Goal: Information Seeking & Learning: Learn about a topic

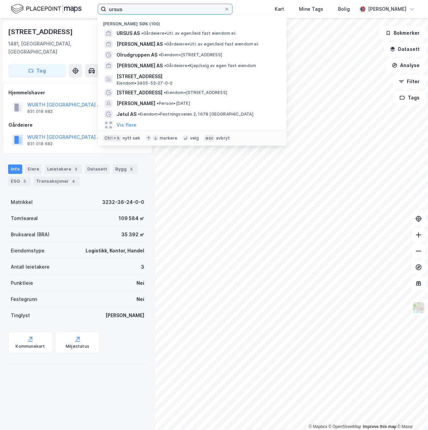
click at [162, 7] on input "ursus" at bounding box center [165, 9] width 118 height 10
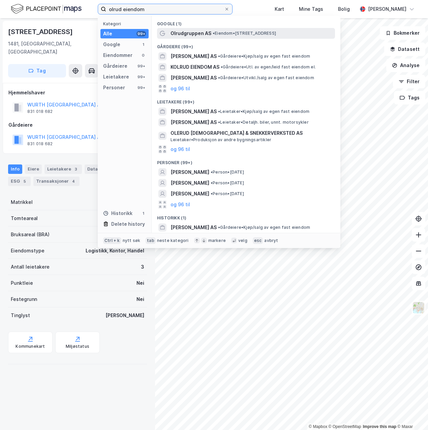
type input "olrud eiendom"
click at [179, 35] on span "Olrudgruppen AS" at bounding box center [191, 33] width 41 height 8
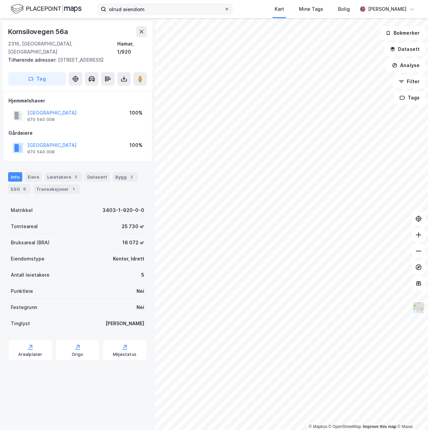
click at [225, 8] on icon at bounding box center [227, 9] width 4 height 4
click at [220, 8] on input "olrud eiendom" at bounding box center [165, 9] width 118 height 10
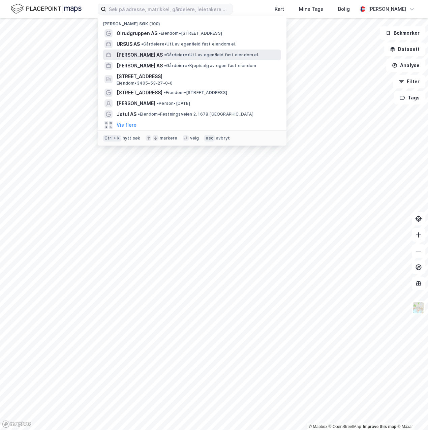
click at [166, 56] on span "•" at bounding box center [165, 54] width 2 height 5
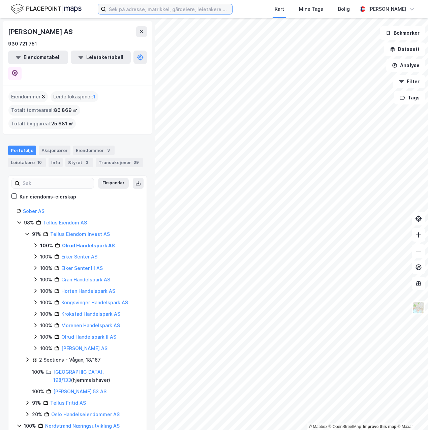
click at [148, 8] on input at bounding box center [169, 9] width 126 height 10
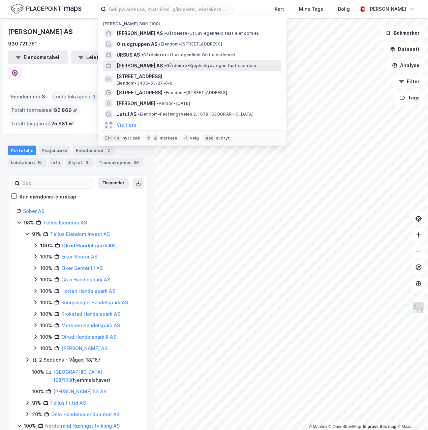
click at [145, 64] on span "[PERSON_NAME] AS" at bounding box center [140, 66] width 46 height 8
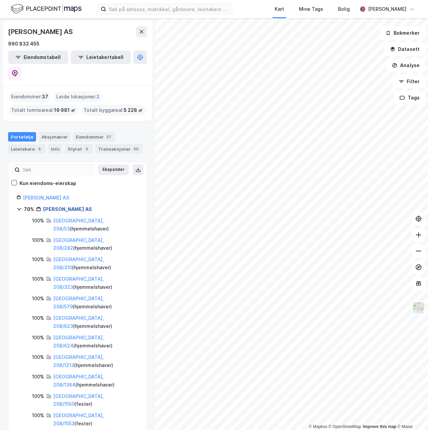
click at [74, 206] on link "[PERSON_NAME] AS" at bounding box center [67, 209] width 49 height 6
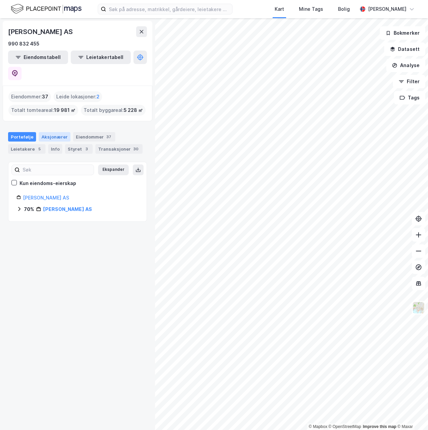
click at [46, 132] on div "Aksjonærer" at bounding box center [55, 136] width 32 height 9
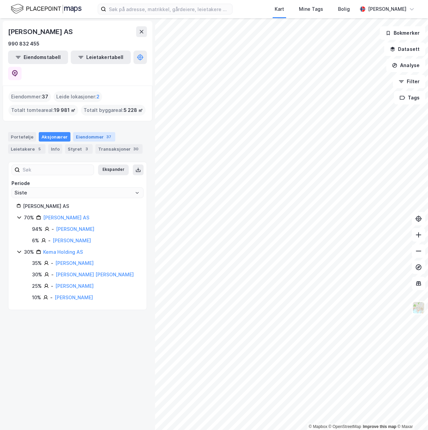
click at [74, 132] on div "Eiendommer 37" at bounding box center [94, 136] width 42 height 9
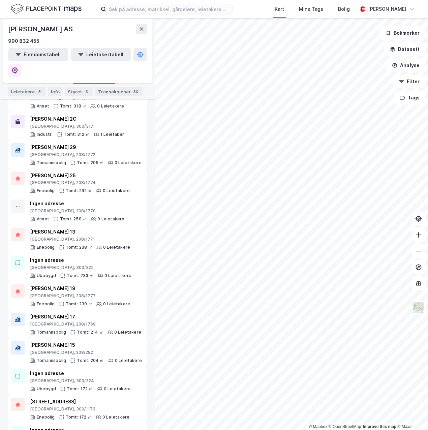
scroll to position [769, 0]
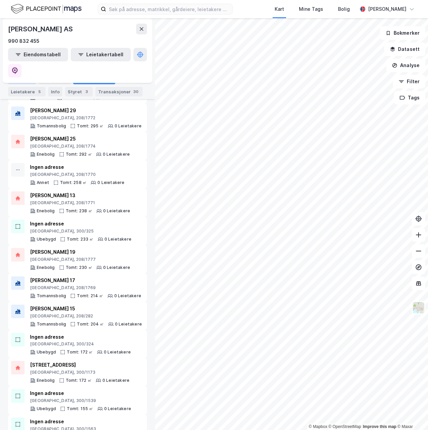
click at [25, 77] on div "Portefølje" at bounding box center [22, 79] width 28 height 9
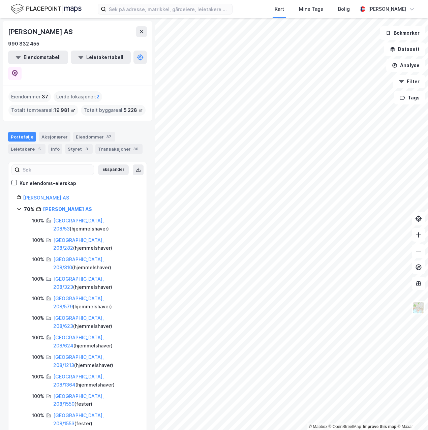
click at [31, 43] on div "990 832 455" at bounding box center [23, 44] width 31 height 8
click at [139, 8] on input at bounding box center [169, 9] width 126 height 10
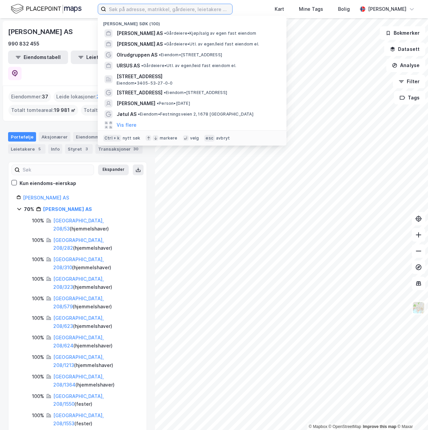
paste input "990 832 455"
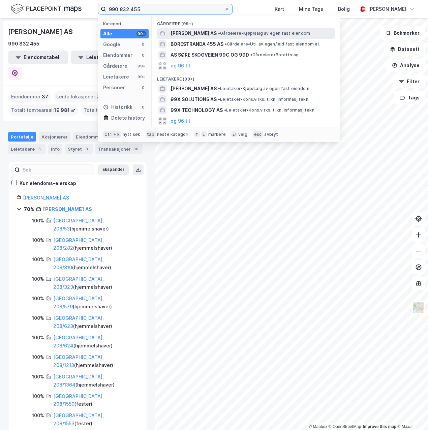
type input "990 832 455"
click at [191, 31] on span "[PERSON_NAME] AS" at bounding box center [194, 33] width 46 height 8
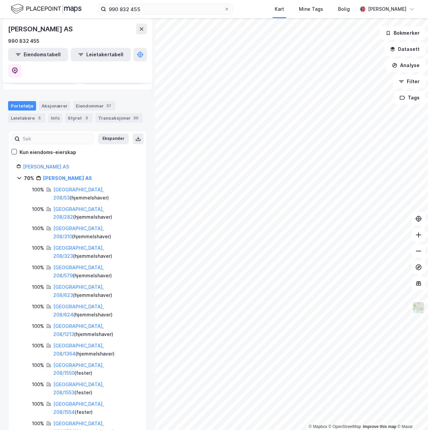
scroll to position [62, 0]
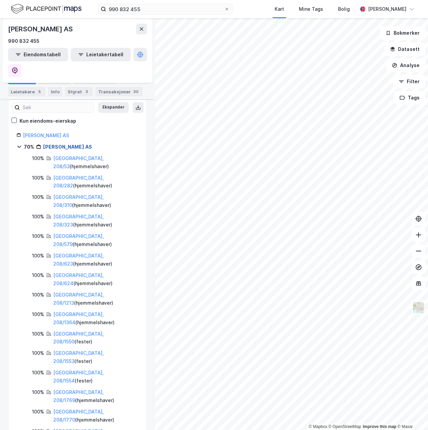
click at [57, 144] on link "[PERSON_NAME] AS" at bounding box center [67, 147] width 49 height 6
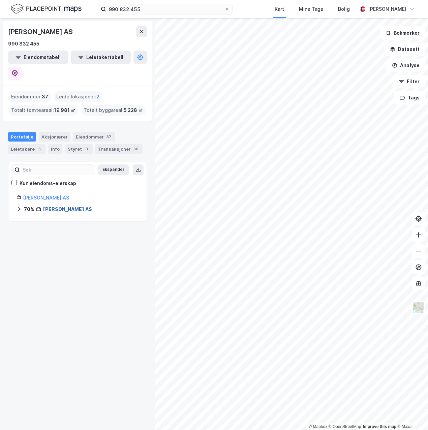
scroll to position [0, 0]
click at [59, 206] on link "[PERSON_NAME] AS" at bounding box center [67, 209] width 49 height 6
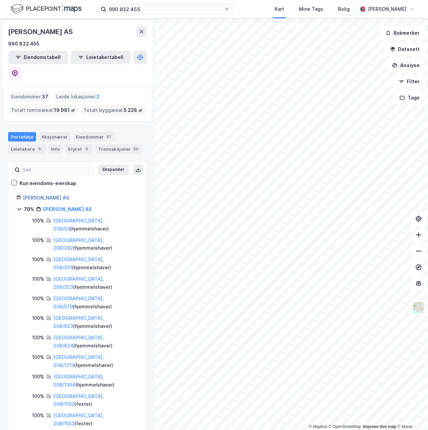
click at [38, 195] on link "[PERSON_NAME] AS" at bounding box center [46, 198] width 46 height 6
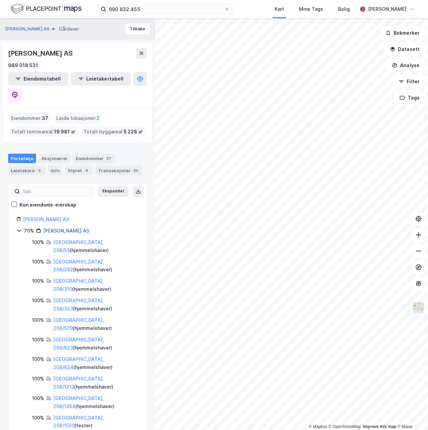
click at [54, 228] on link "[PERSON_NAME] AS" at bounding box center [66, 231] width 46 height 6
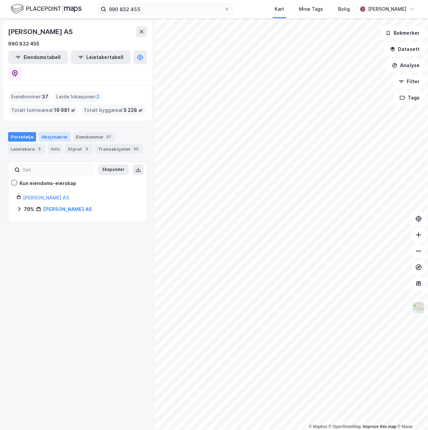
click at [56, 132] on div "Aksjonærer" at bounding box center [55, 136] width 32 height 9
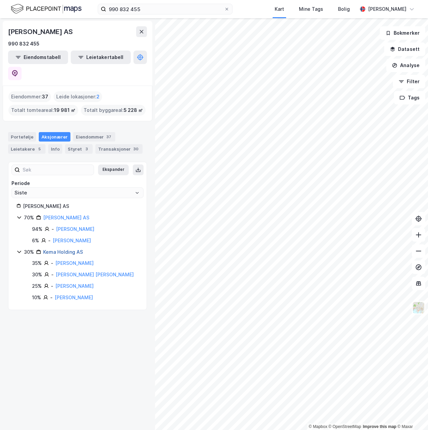
click at [57, 249] on link "Kema Holding AS" at bounding box center [63, 252] width 40 height 6
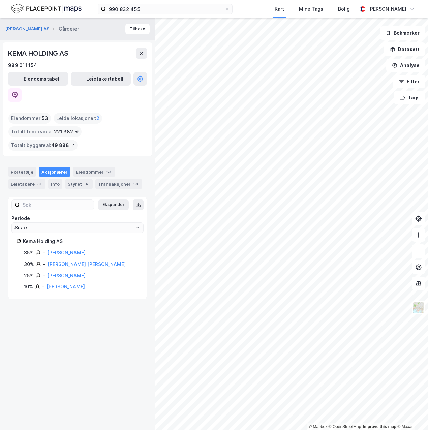
click at [31, 113] on div "Eiendommer : 53" at bounding box center [29, 118] width 42 height 11
click at [75, 167] on div "Eiendommer 53" at bounding box center [94, 171] width 42 height 9
